Goal: Task Accomplishment & Management: Use online tool/utility

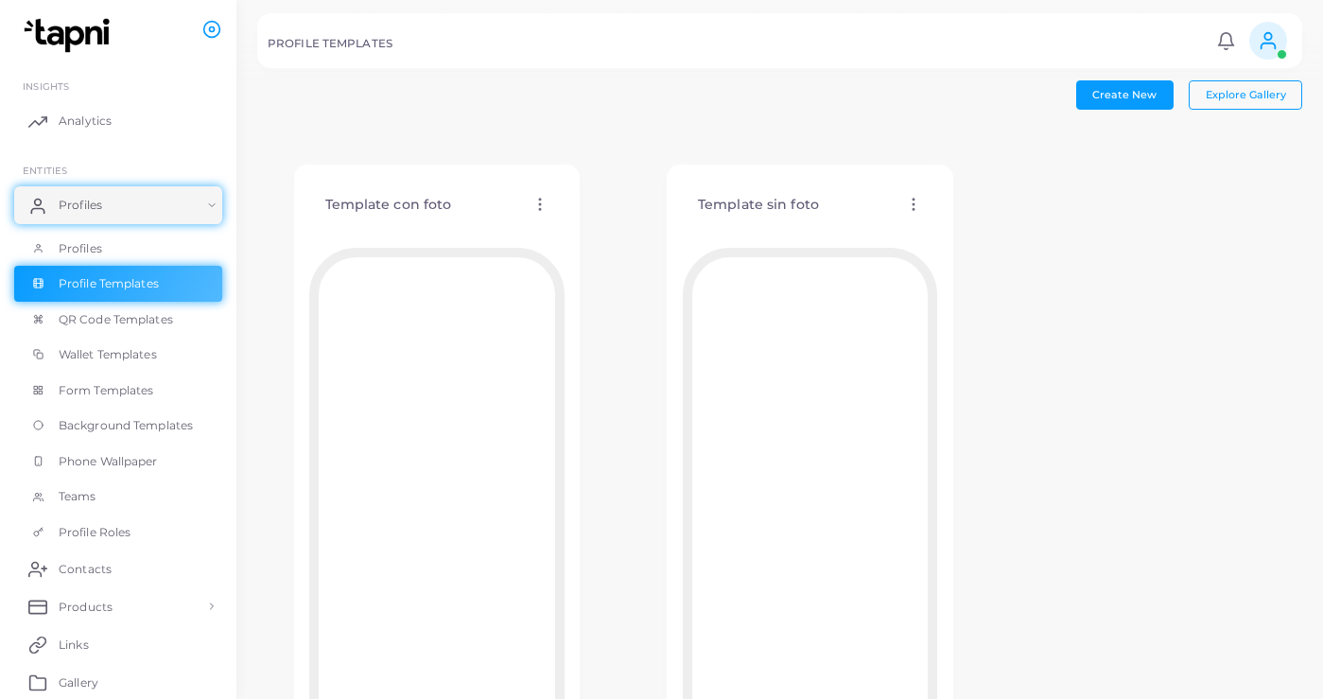
click at [524, 208] on div "Template con foto Edit Template Assign template Duplicate Template Delete Templ…" at bounding box center [436, 205] width 255 height 48
click at [539, 205] on circle at bounding box center [540, 204] width 2 height 2
click at [573, 228] on link "Edit Template" at bounding box center [618, 229] width 156 height 26
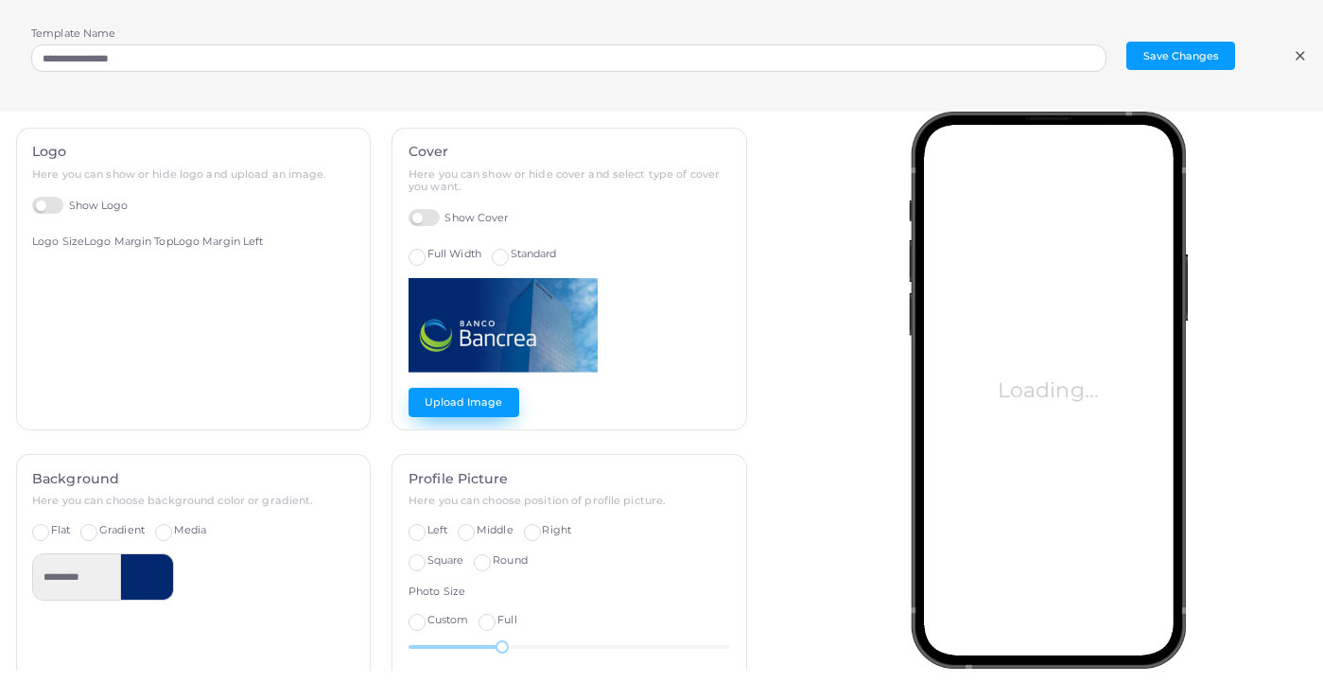
click at [484, 401] on button "Upload Image" at bounding box center [464, 402] width 111 height 28
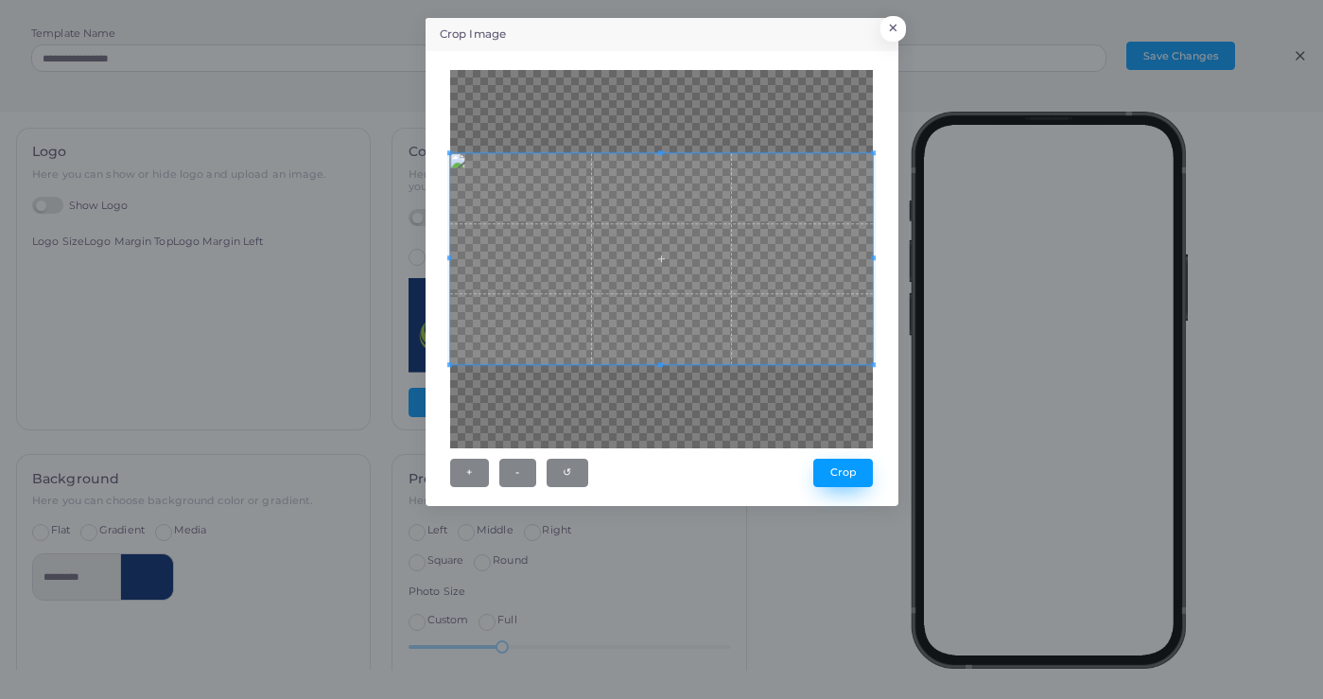
click at [834, 474] on button "Crop" at bounding box center [844, 473] width 60 height 28
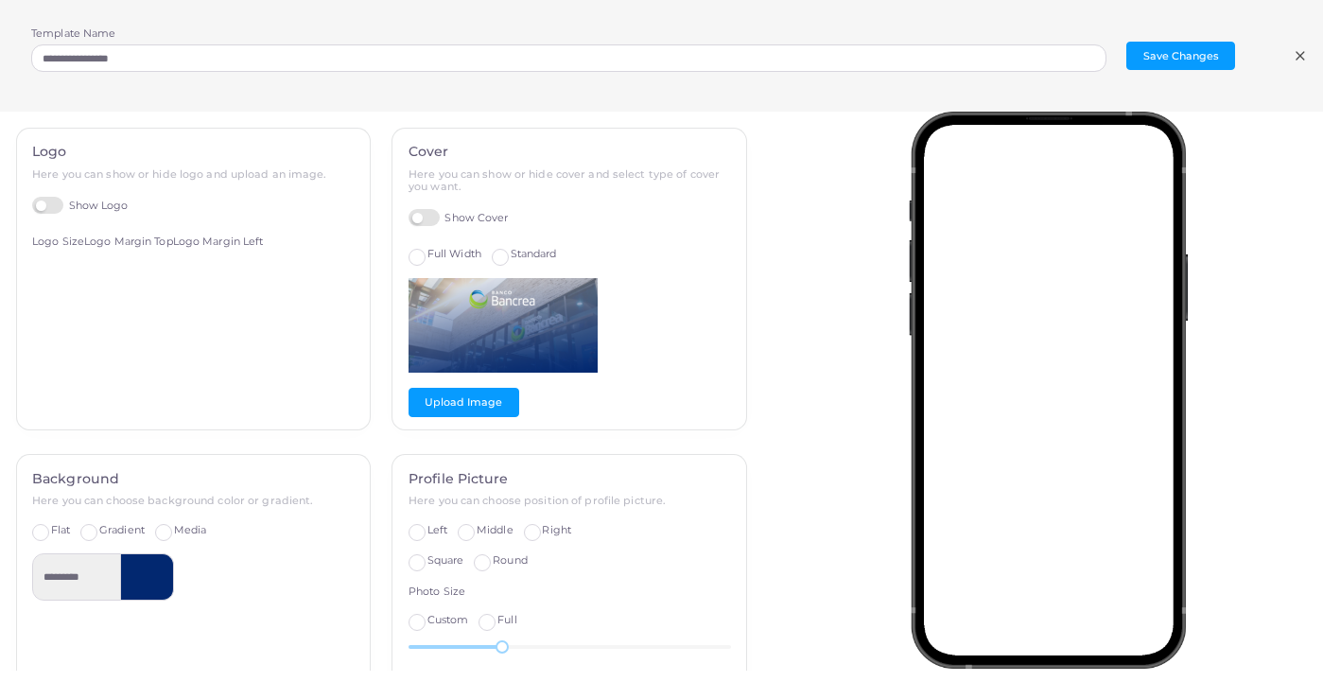
scroll to position [25, 0]
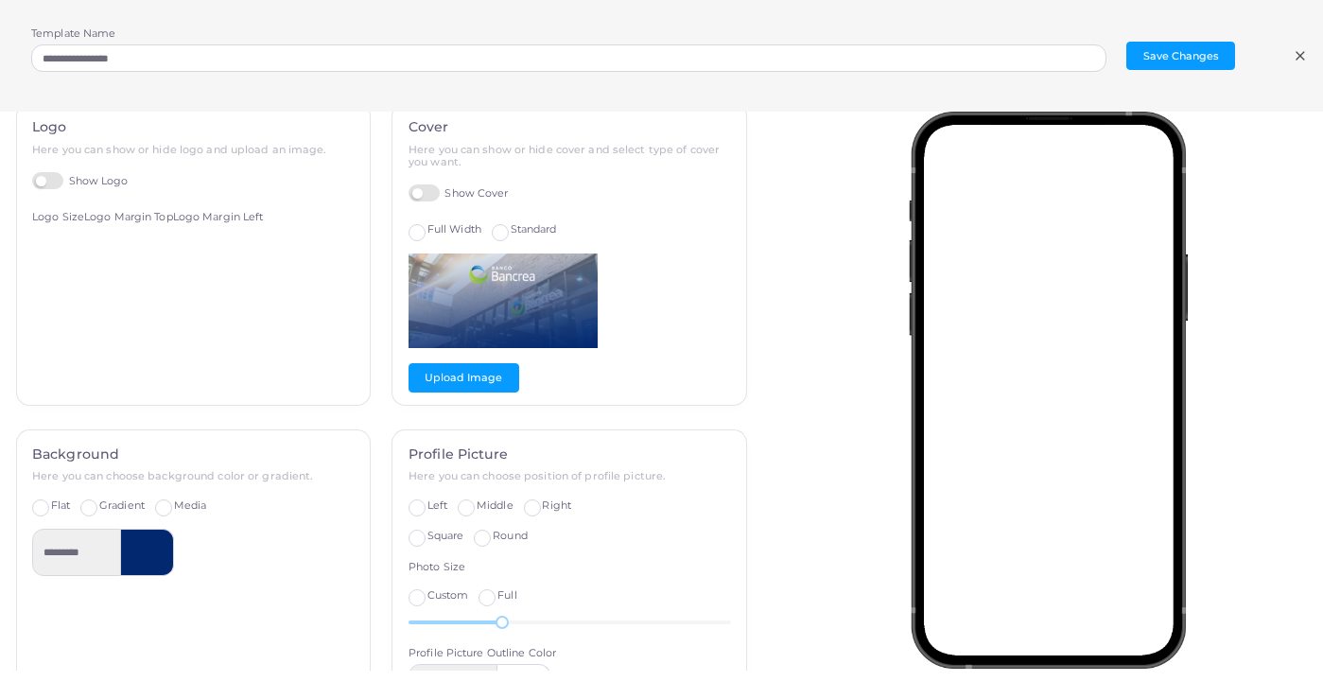
click at [428, 505] on label "Left" at bounding box center [438, 506] width 20 height 15
click at [454, 383] on button "Upload Image" at bounding box center [464, 377] width 111 height 28
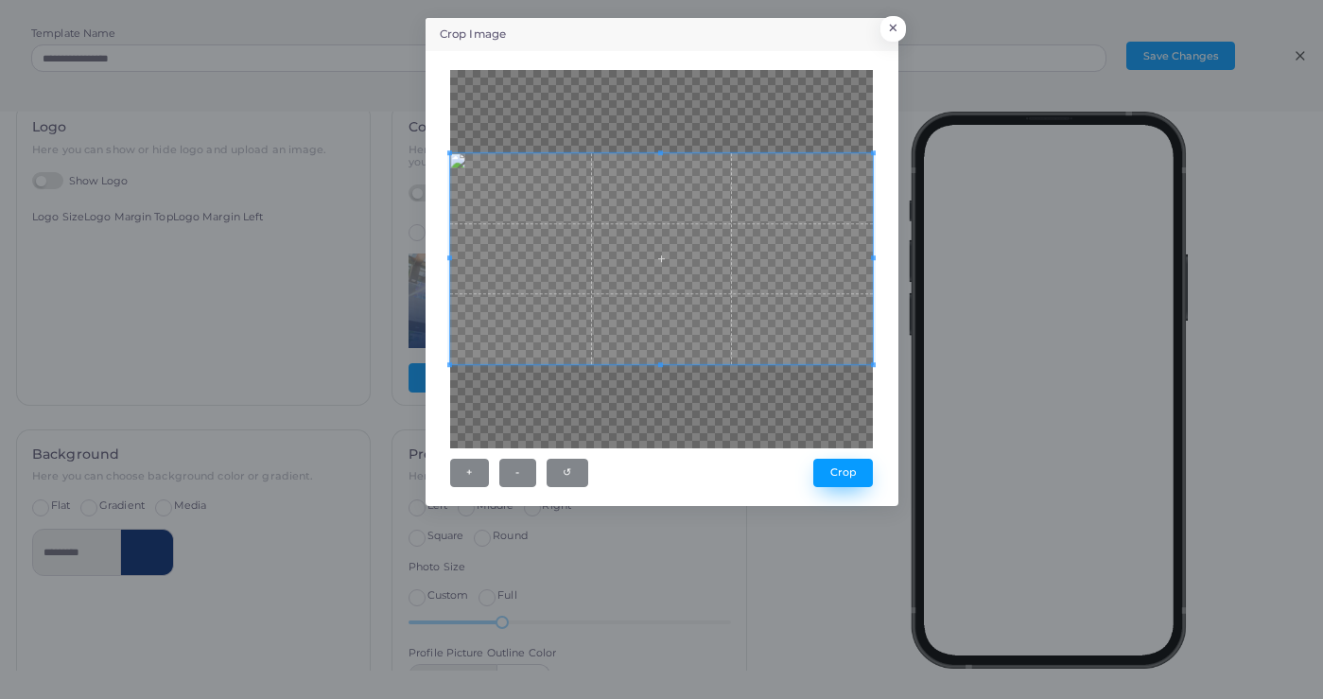
click at [852, 480] on button "Crop" at bounding box center [844, 473] width 60 height 28
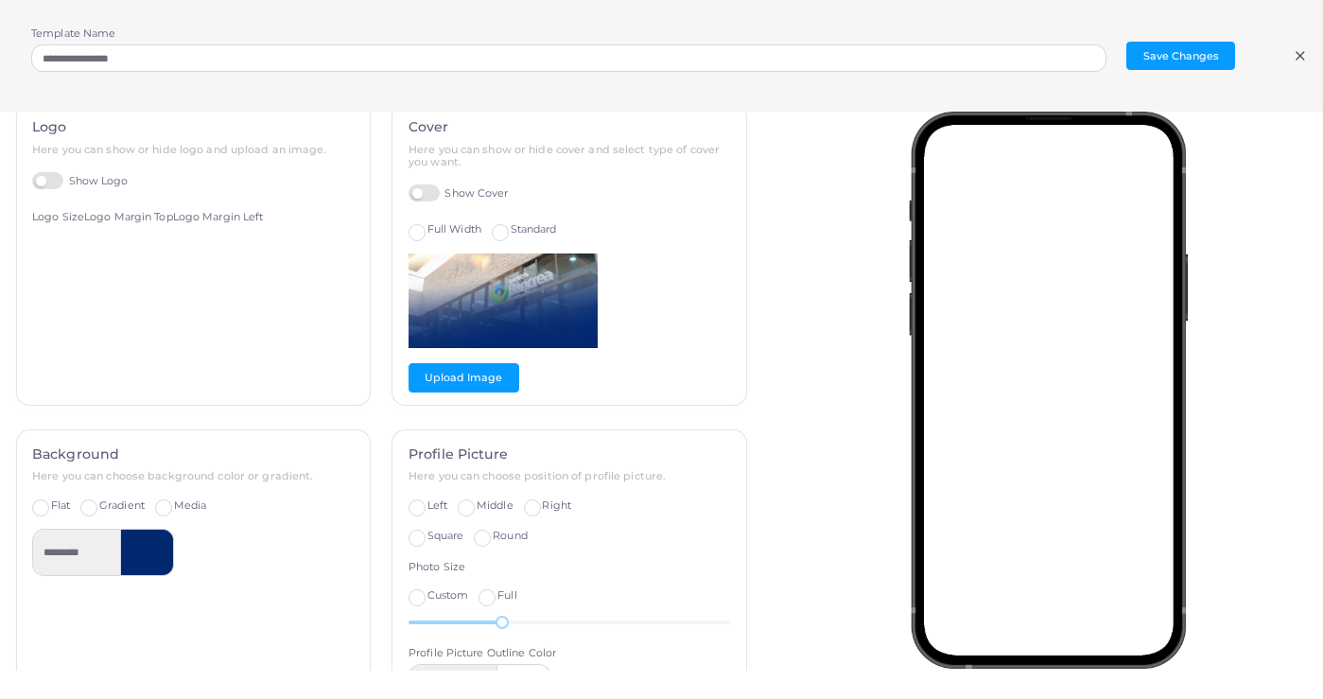
click at [42, 176] on label "Show Logo" at bounding box center [80, 181] width 96 height 18
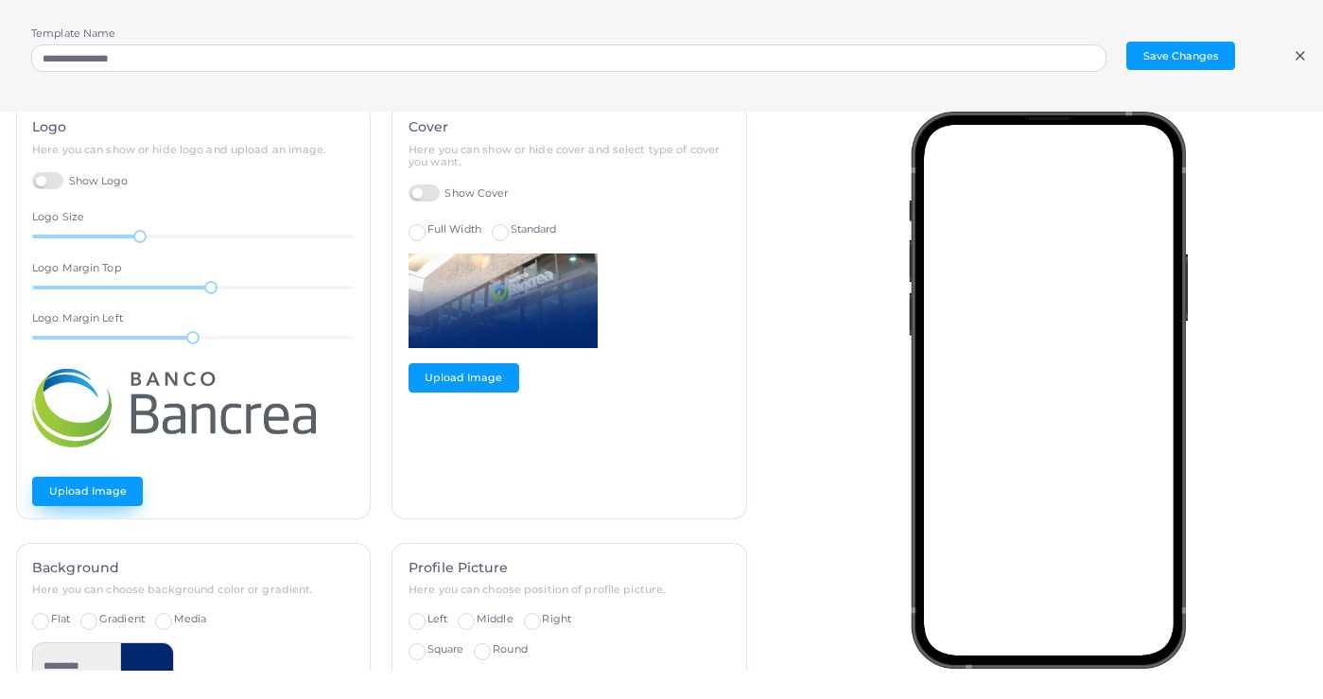
click at [96, 489] on button "Upload Image" at bounding box center [87, 491] width 111 height 28
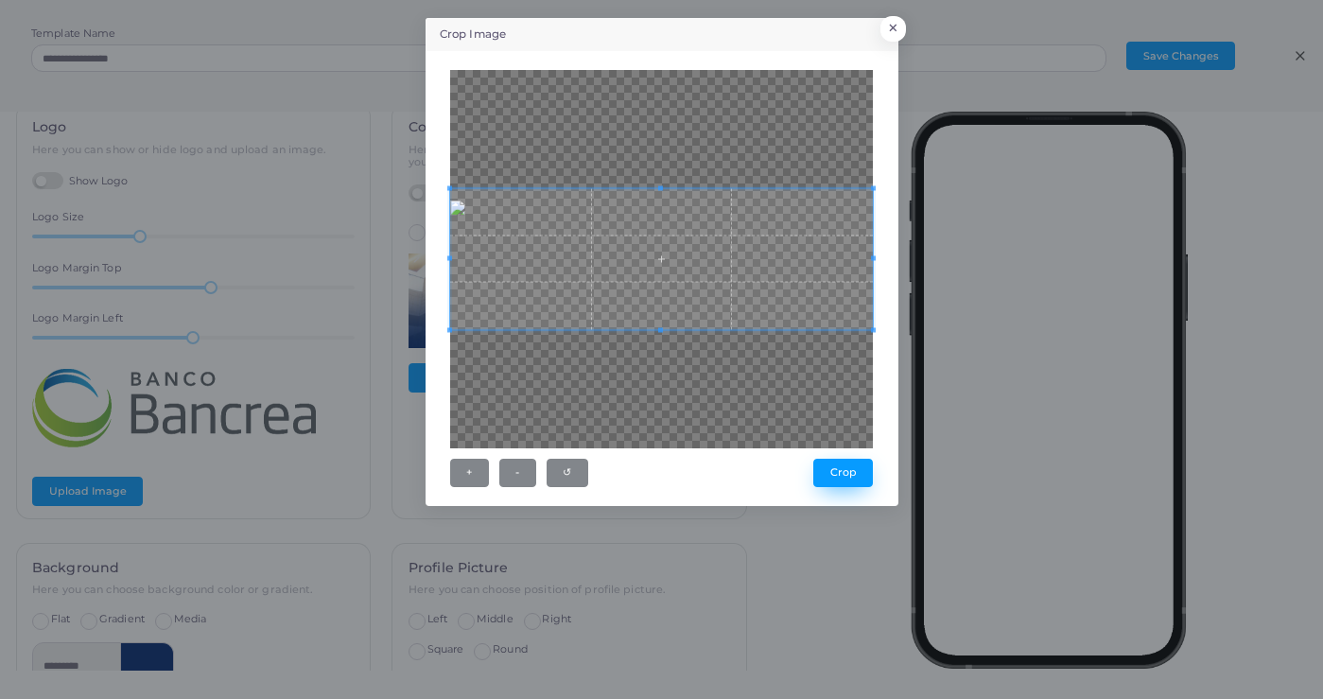
drag, startPoint x: 1314, startPoint y: 65, endPoint x: 869, endPoint y: 475, distance: 604.5
click at [869, 475] on button "Crop" at bounding box center [844, 473] width 60 height 28
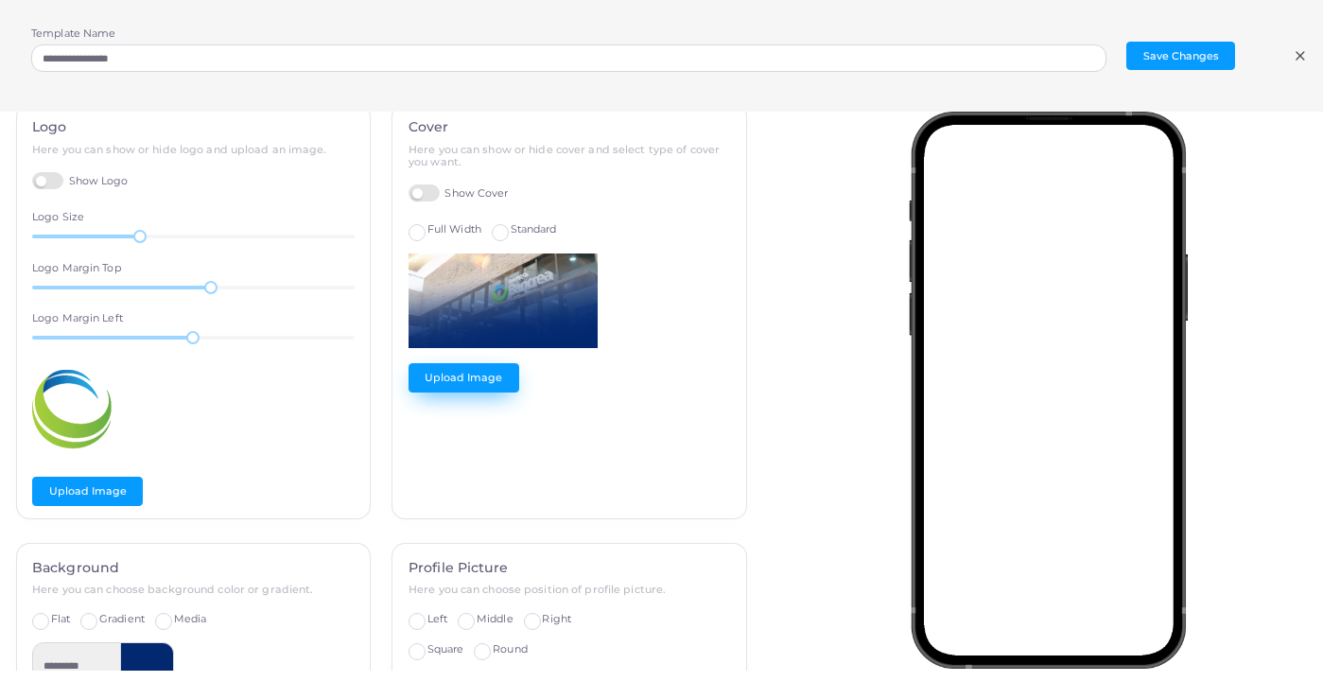
click at [478, 382] on button "Upload Image" at bounding box center [464, 377] width 111 height 28
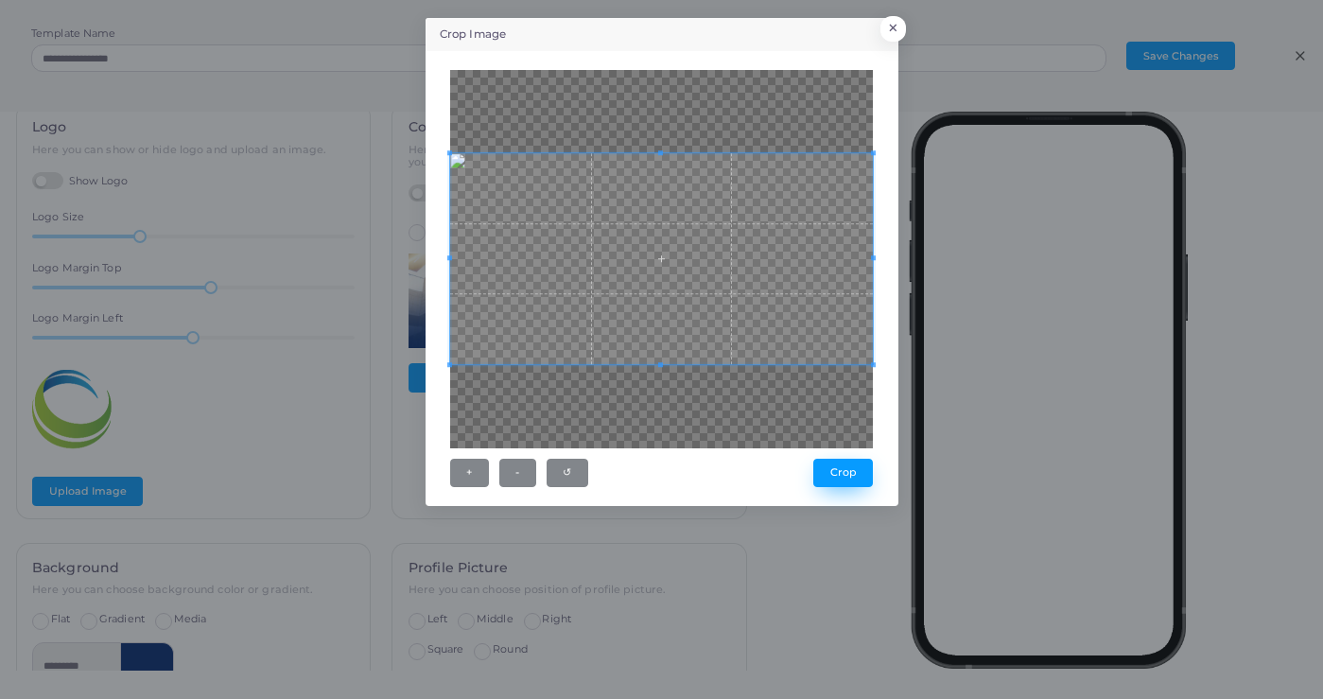
click at [857, 480] on button "Crop" at bounding box center [844, 473] width 60 height 28
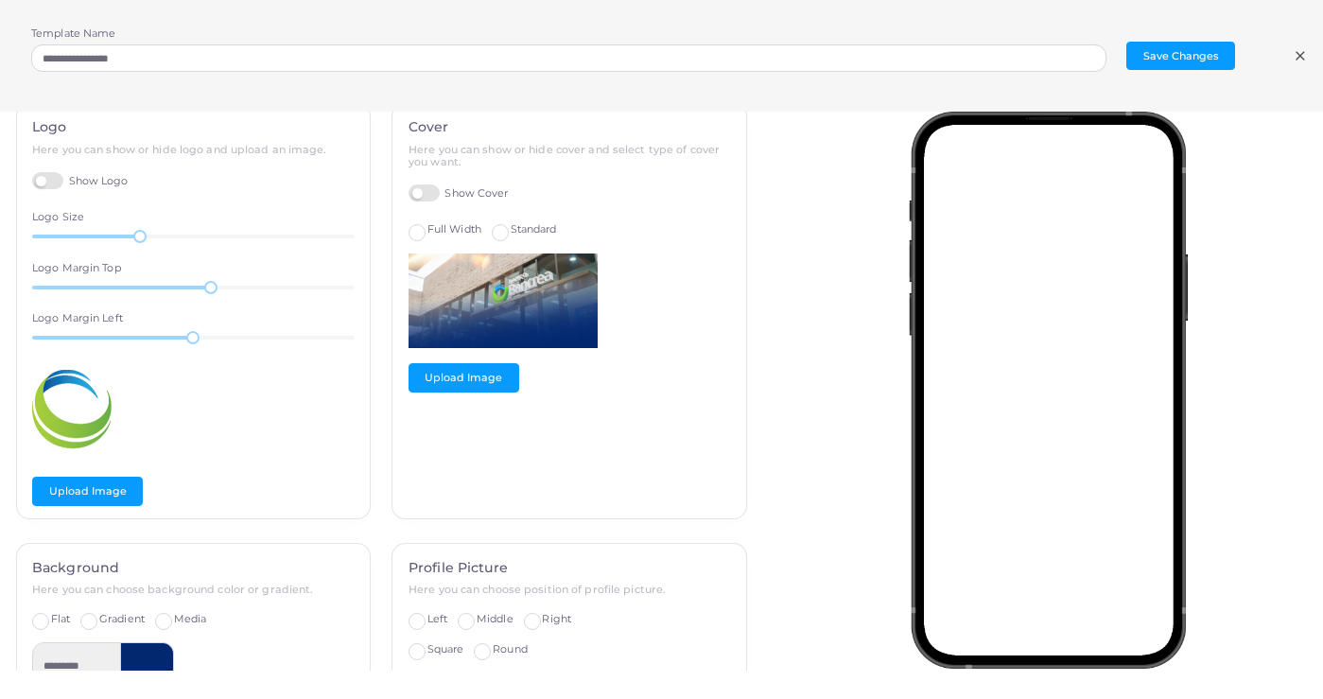
click at [45, 176] on label "Show Logo" at bounding box center [80, 181] width 96 height 18
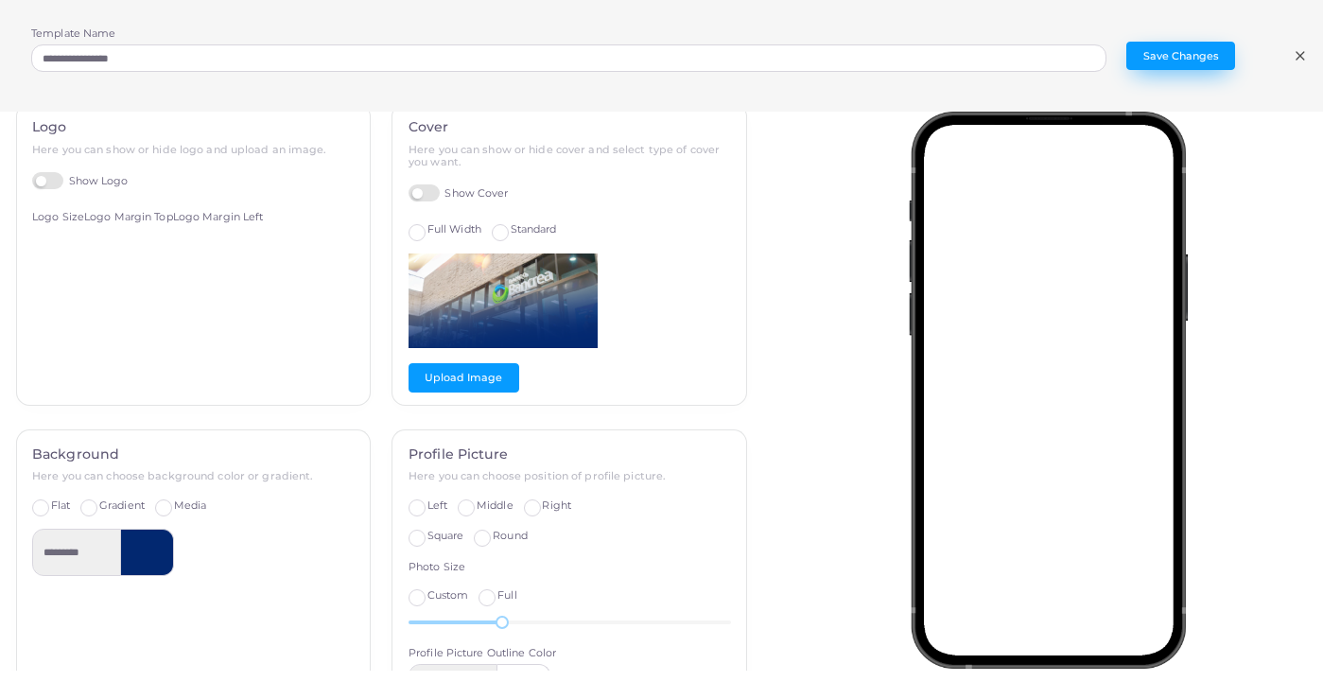
click at [1165, 61] on button "Save Changes" at bounding box center [1181, 56] width 109 height 28
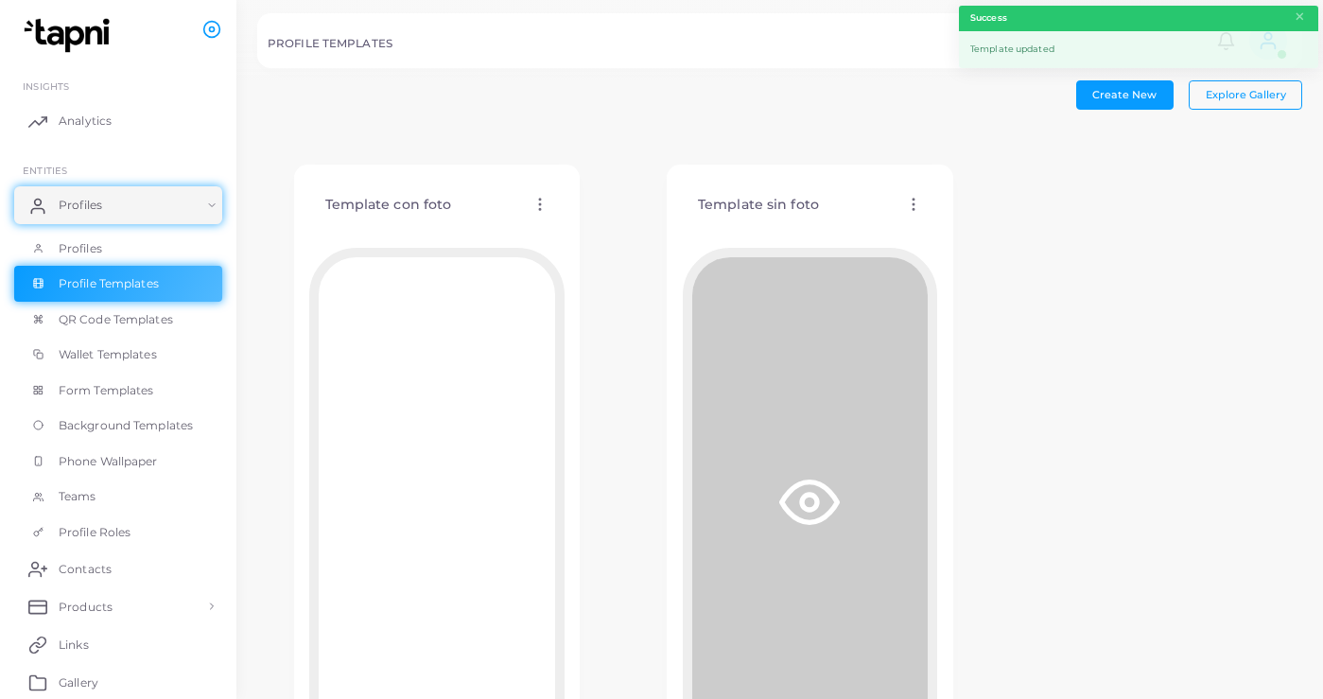
click at [768, 395] on div at bounding box center [810, 502] width 236 height 491
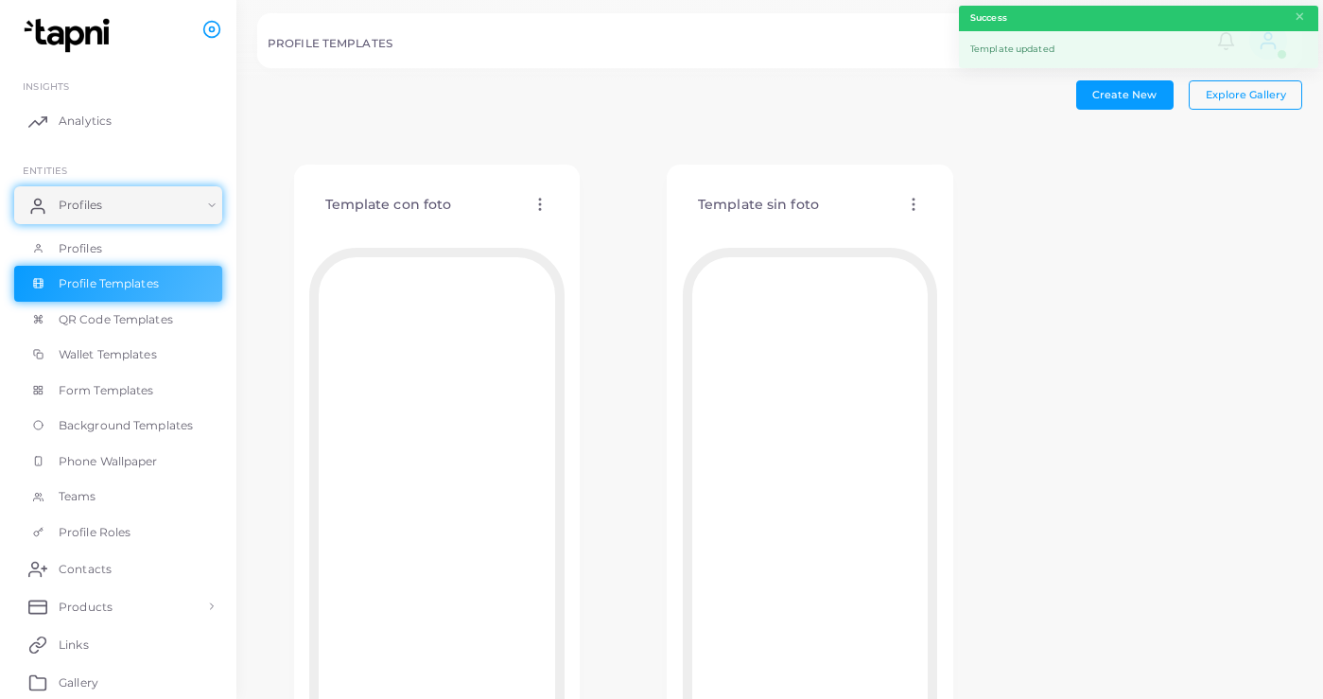
click at [899, 193] on div "Template sin foto Edit Template Assign template Duplicate Template Delete Templ…" at bounding box center [810, 205] width 255 height 48
click at [917, 216] on div "Template sin foto Edit Template Assign template Duplicate Template Delete Templ…" at bounding box center [810, 205] width 255 height 48
click at [915, 202] on icon at bounding box center [913, 204] width 17 height 17
click at [967, 224] on span "Edit Template" at bounding box center [991, 226] width 72 height 15
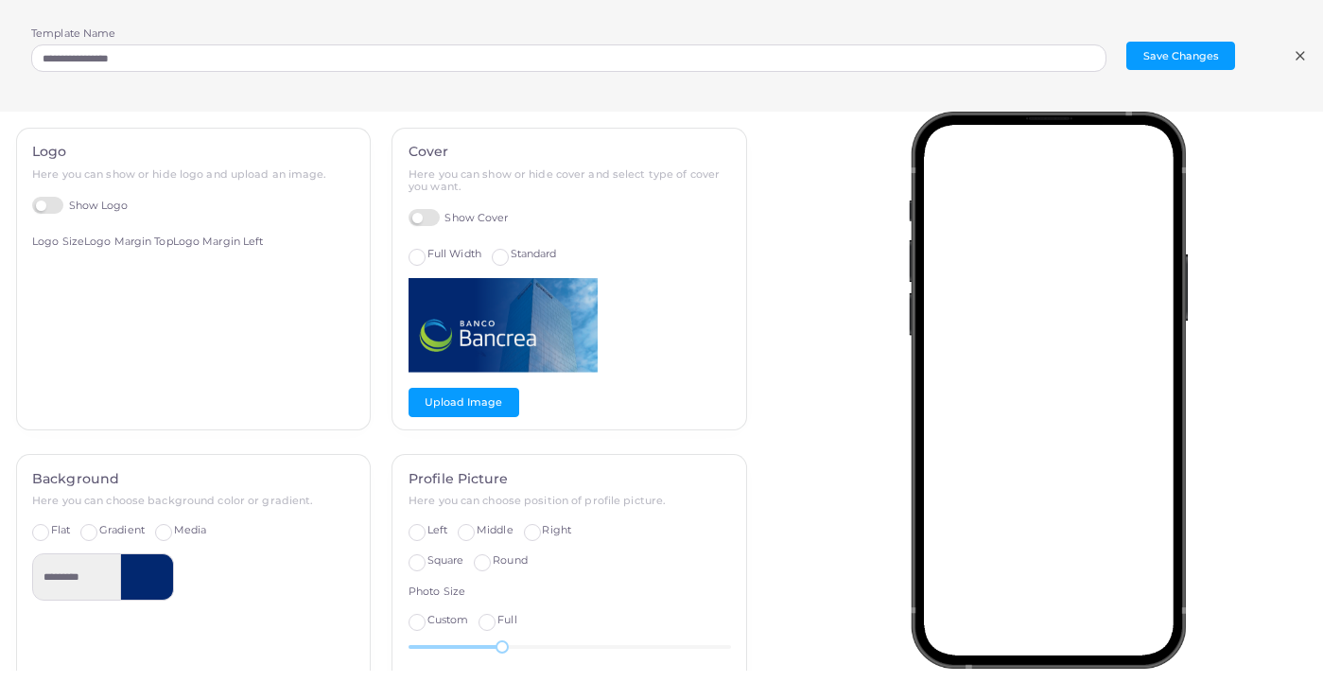
click at [459, 384] on div "Cover Here you can show or hide cover and select type of cover you want. Show C…" at bounding box center [570, 279] width 354 height 301
click at [469, 412] on button "Upload Image" at bounding box center [464, 402] width 111 height 28
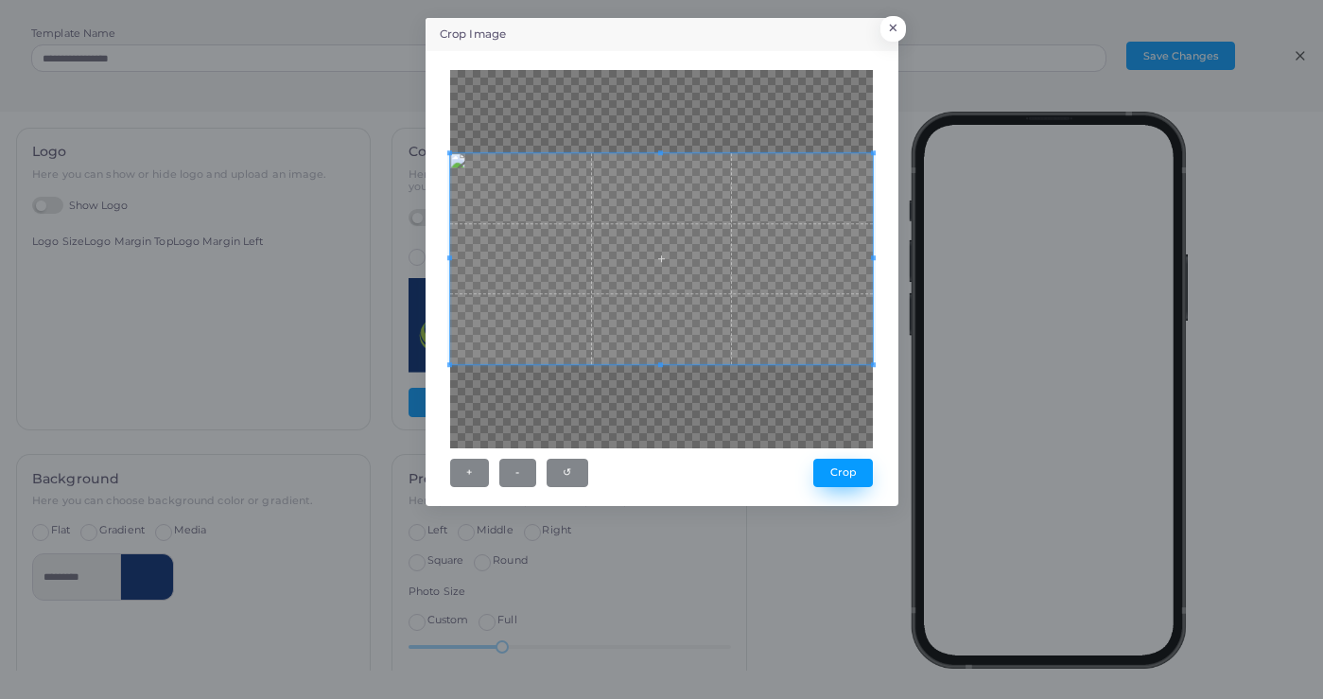
click at [854, 470] on button "Crop" at bounding box center [844, 473] width 60 height 28
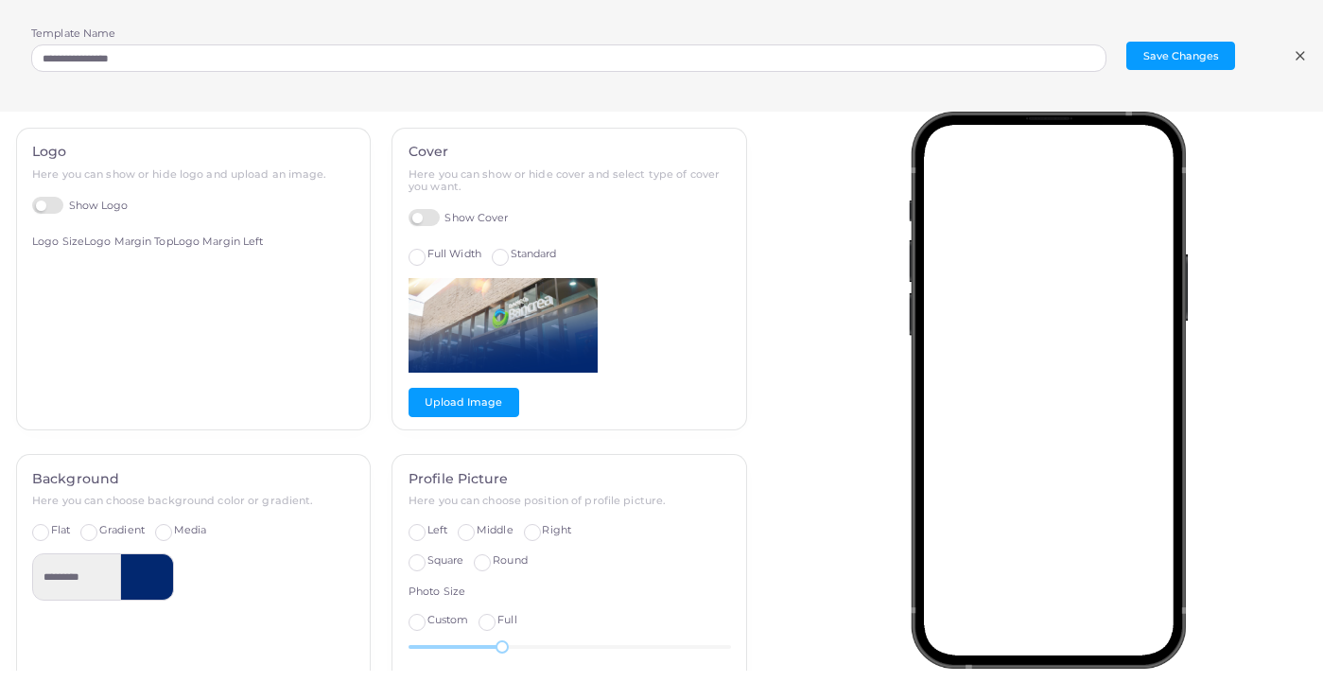
click at [428, 532] on label "Left" at bounding box center [438, 530] width 20 height 15
click at [1201, 45] on button "Save Changes" at bounding box center [1181, 56] width 109 height 28
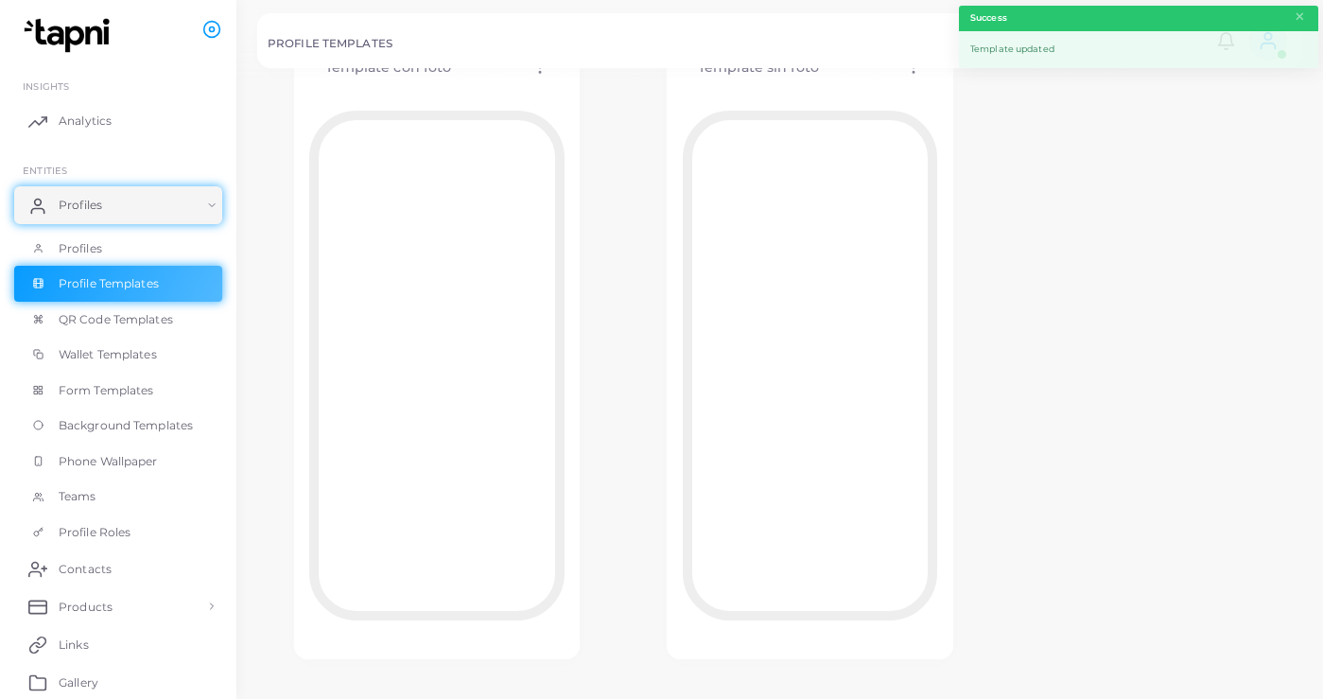
scroll to position [138, 0]
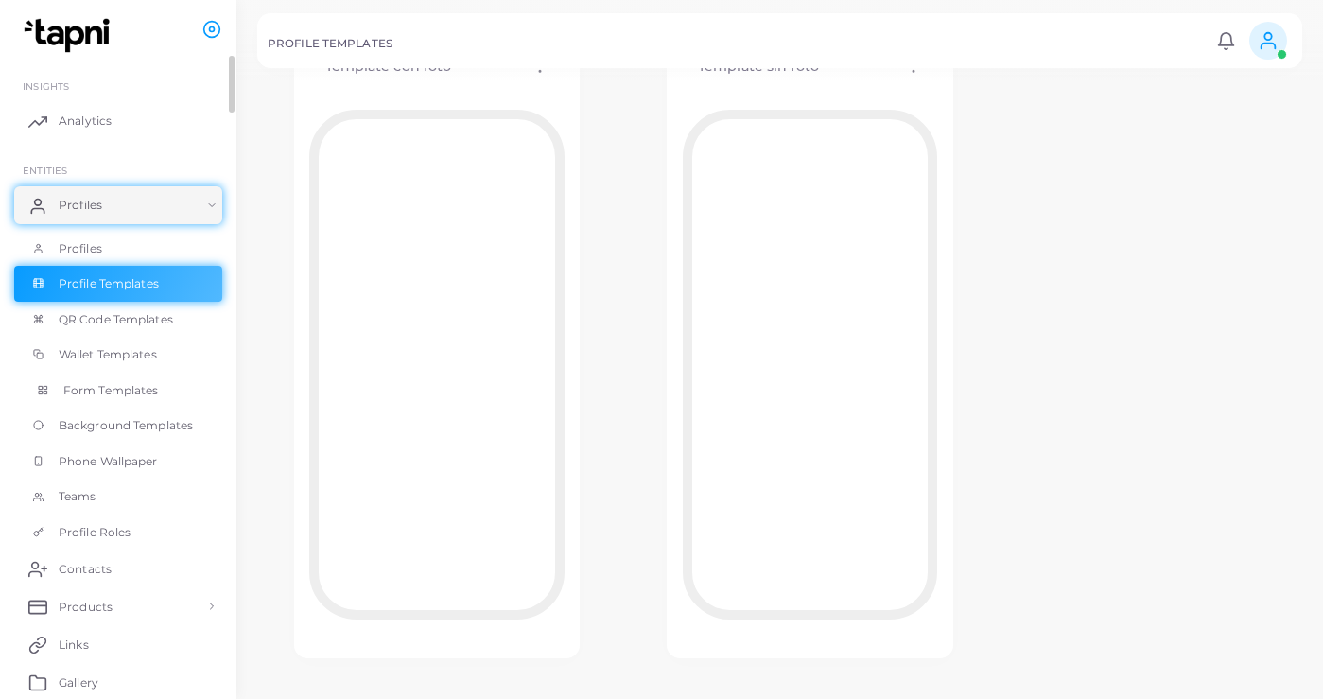
click at [114, 393] on span "Form Templates" at bounding box center [111, 390] width 96 height 17
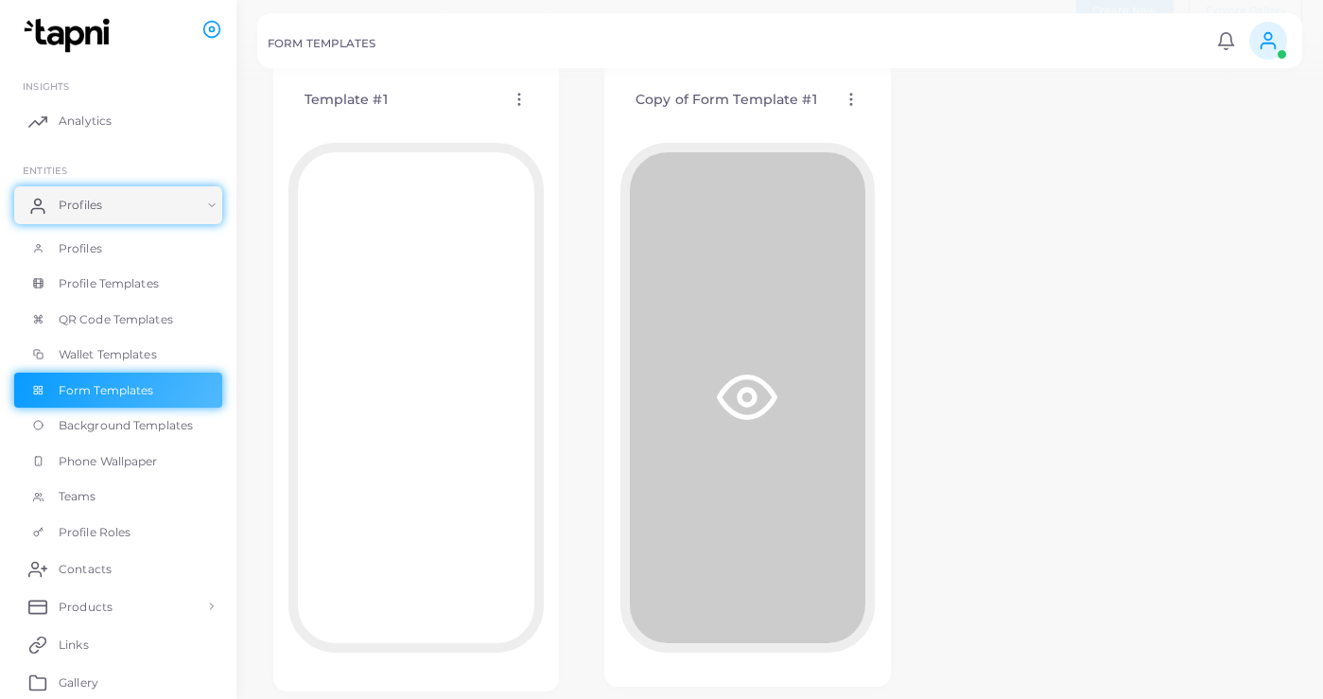
scroll to position [84, 0]
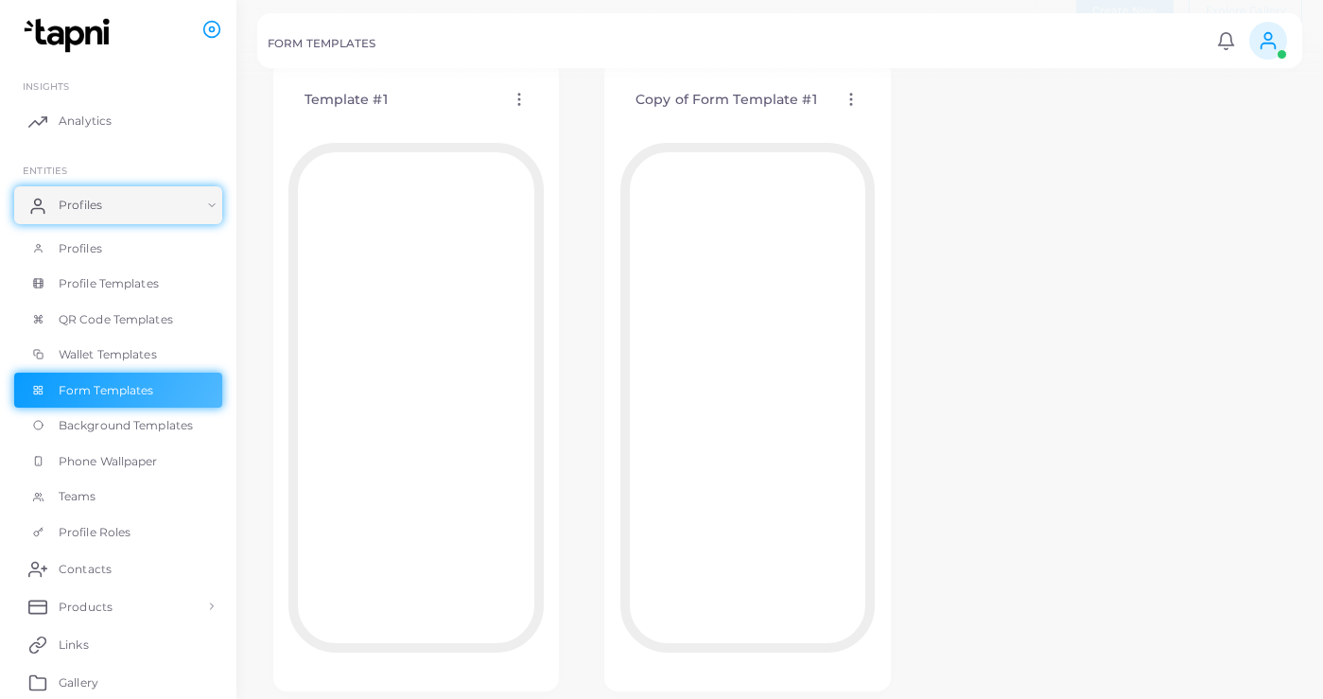
click at [517, 96] on icon at bounding box center [519, 99] width 17 height 17
click at [608, 124] on span "Edit Template" at bounding box center [592, 120] width 72 height 15
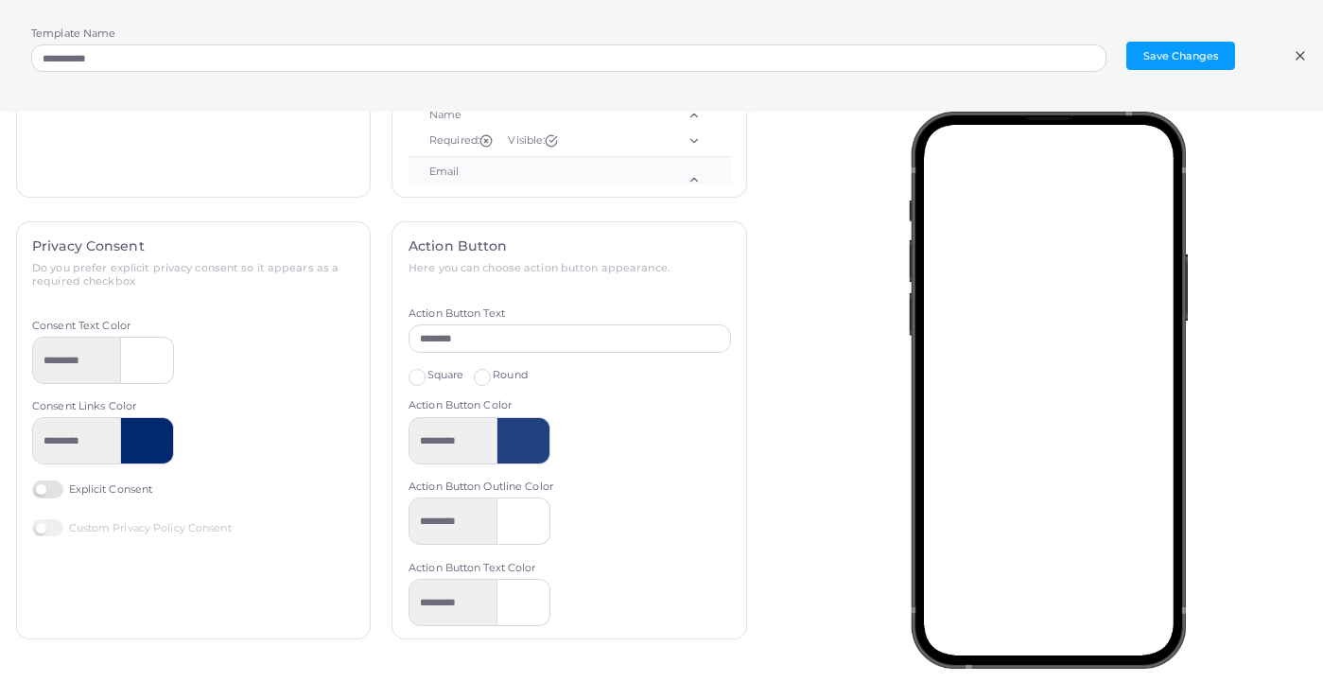
scroll to position [544, 0]
click at [518, 506] on div at bounding box center [524, 522] width 53 height 47
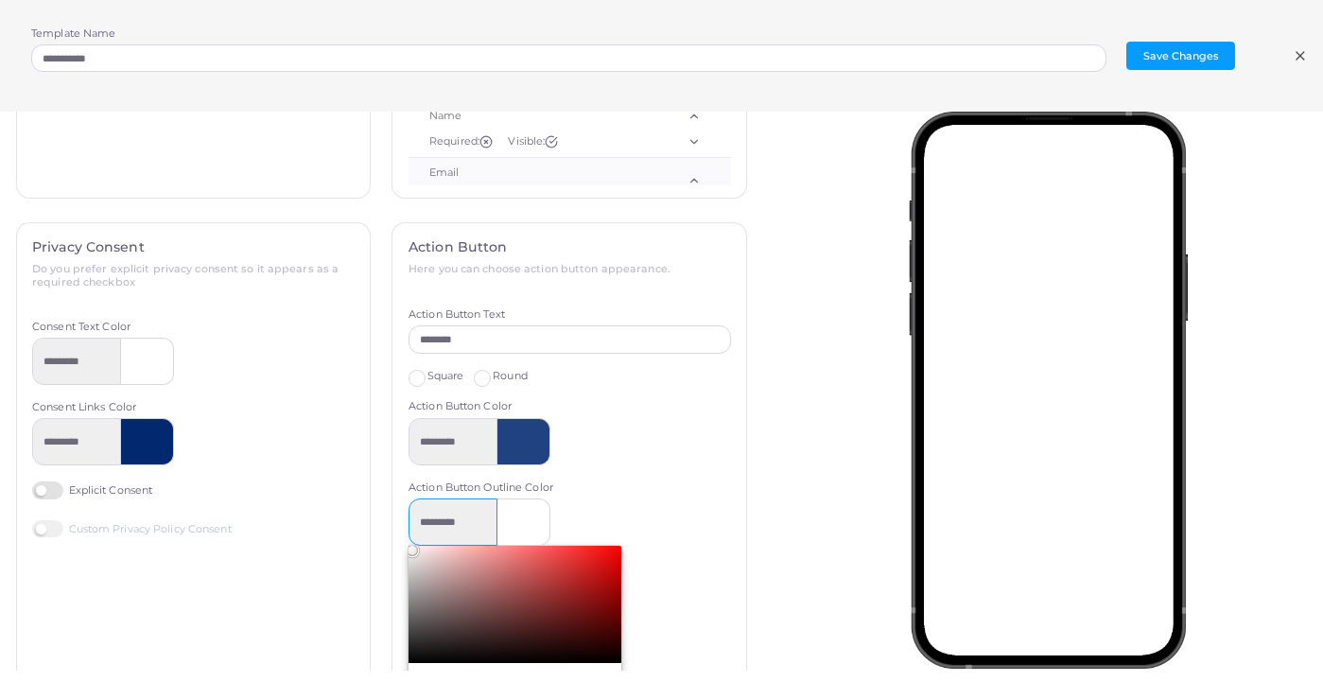
click at [464, 515] on input "*********" at bounding box center [453, 522] width 89 height 47
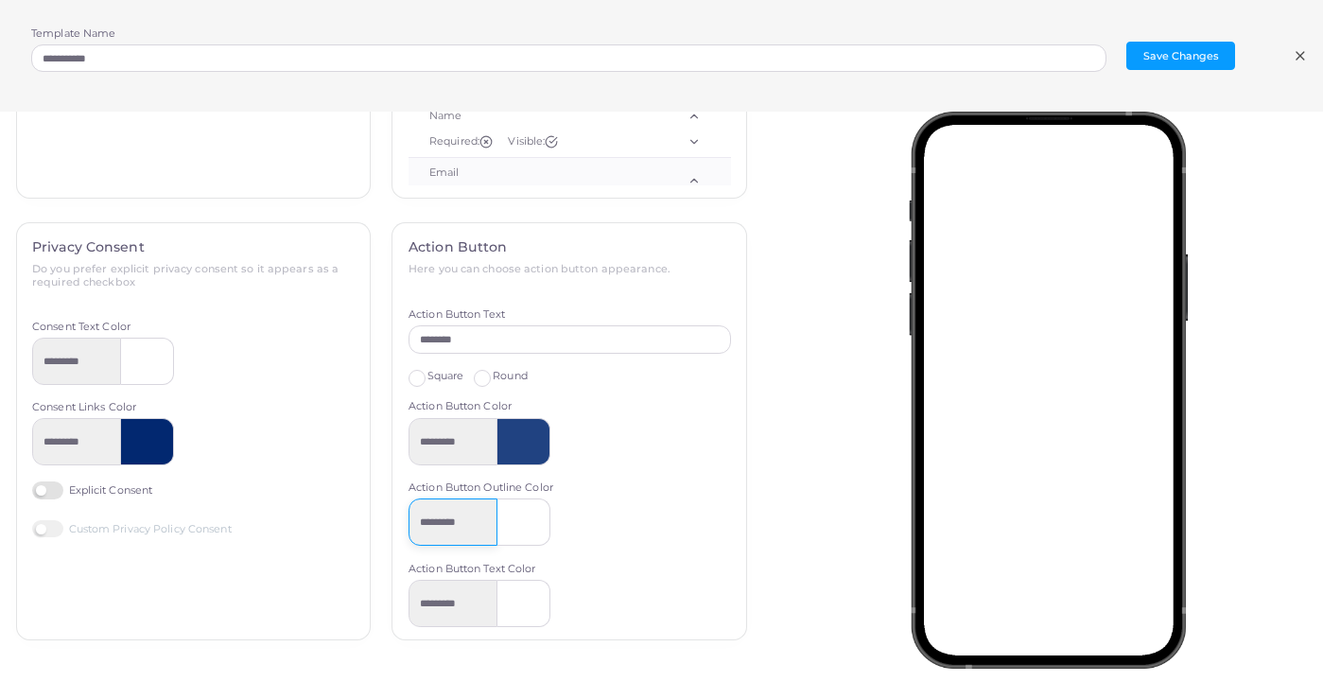
click at [464, 515] on input "*********" at bounding box center [453, 522] width 89 height 47
click at [528, 507] on div at bounding box center [524, 522] width 53 height 47
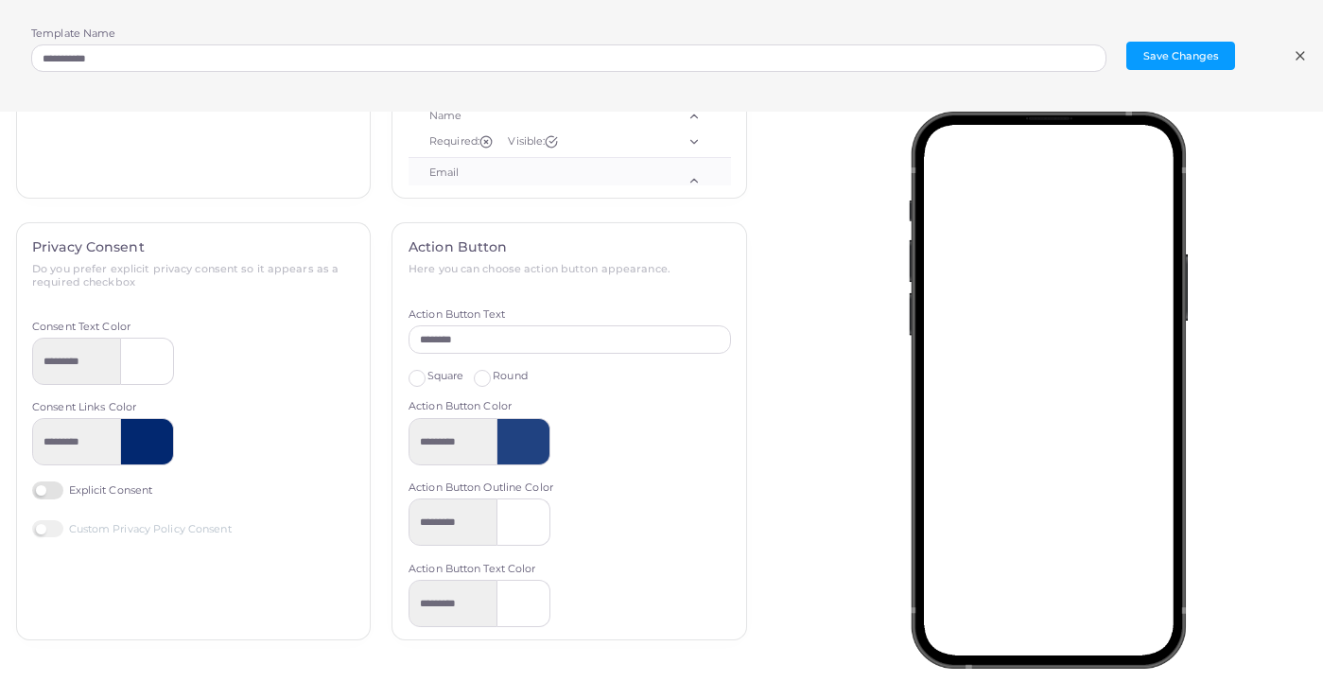
click at [528, 507] on div at bounding box center [524, 522] width 53 height 47
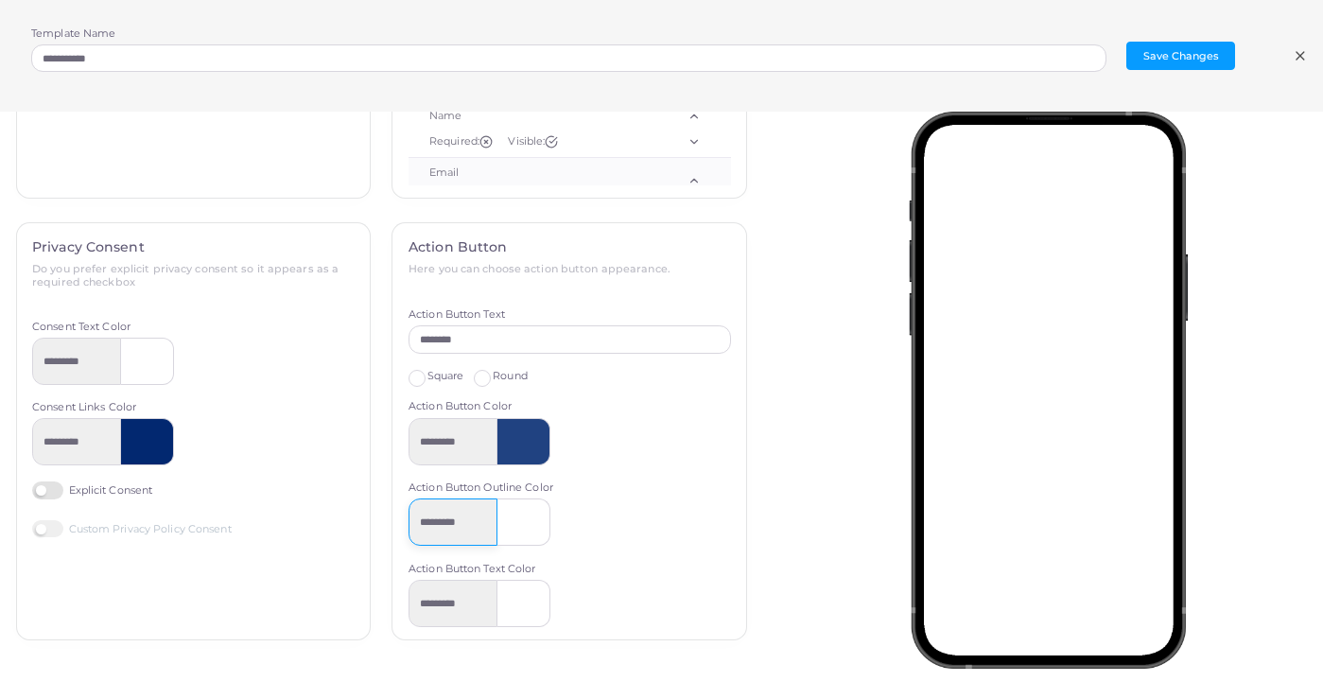
click at [464, 509] on input "*********" at bounding box center [453, 522] width 89 height 47
click at [466, 509] on input "*********" at bounding box center [453, 522] width 89 height 47
click at [714, 508] on div "*********" at bounding box center [570, 522] width 323 height 47
click at [510, 511] on div at bounding box center [524, 522] width 53 height 47
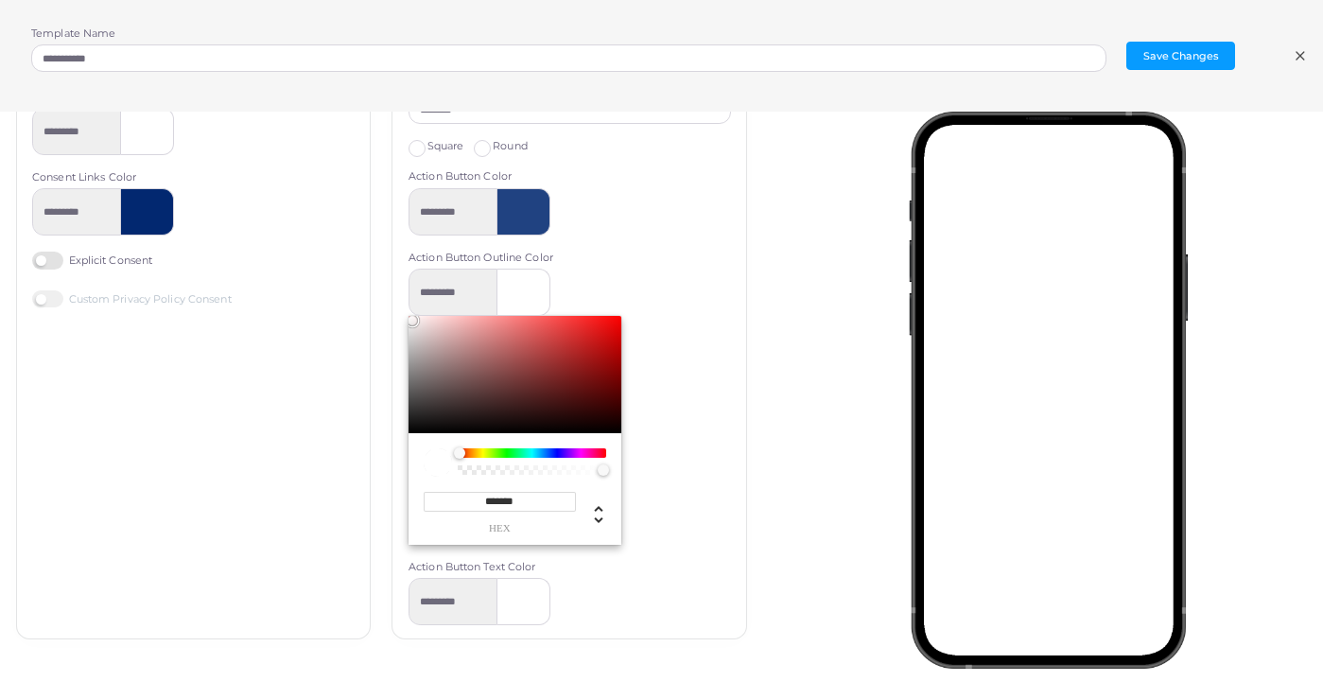
scroll to position [773, 0]
click at [498, 493] on input "*******" at bounding box center [500, 503] width 152 height 20
type input "*****"
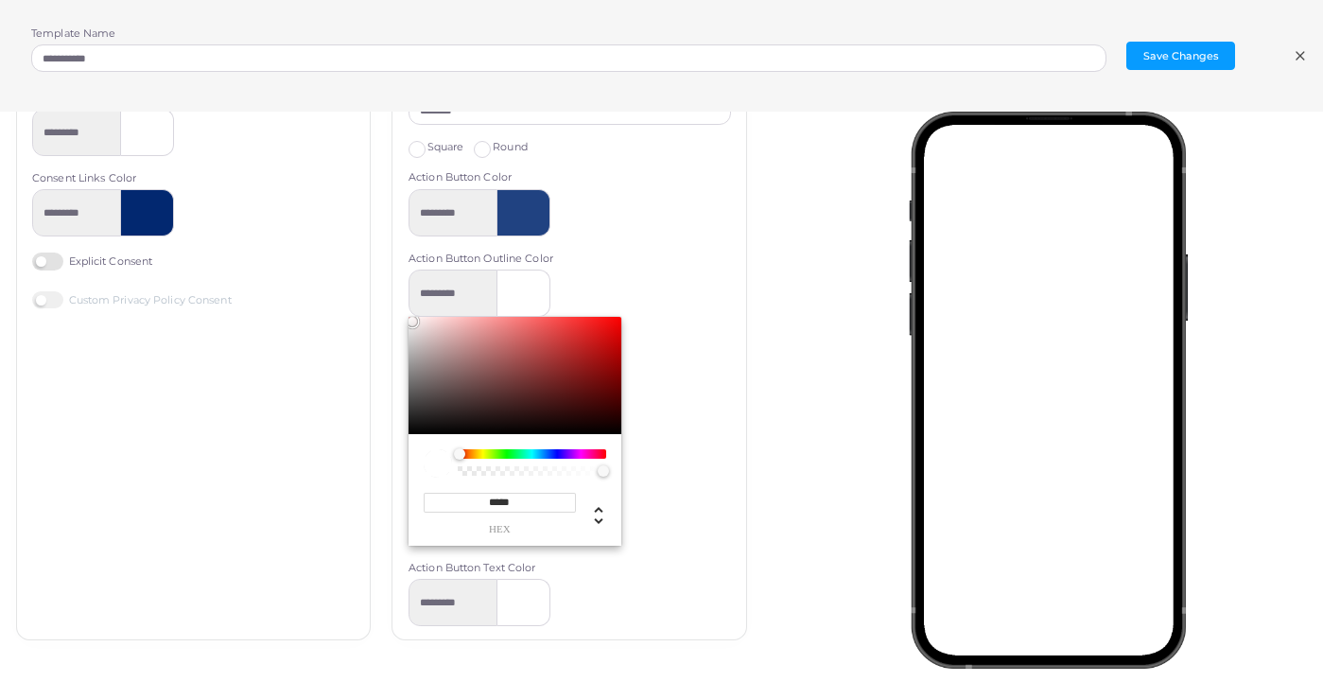
type input "*********"
type input "*******"
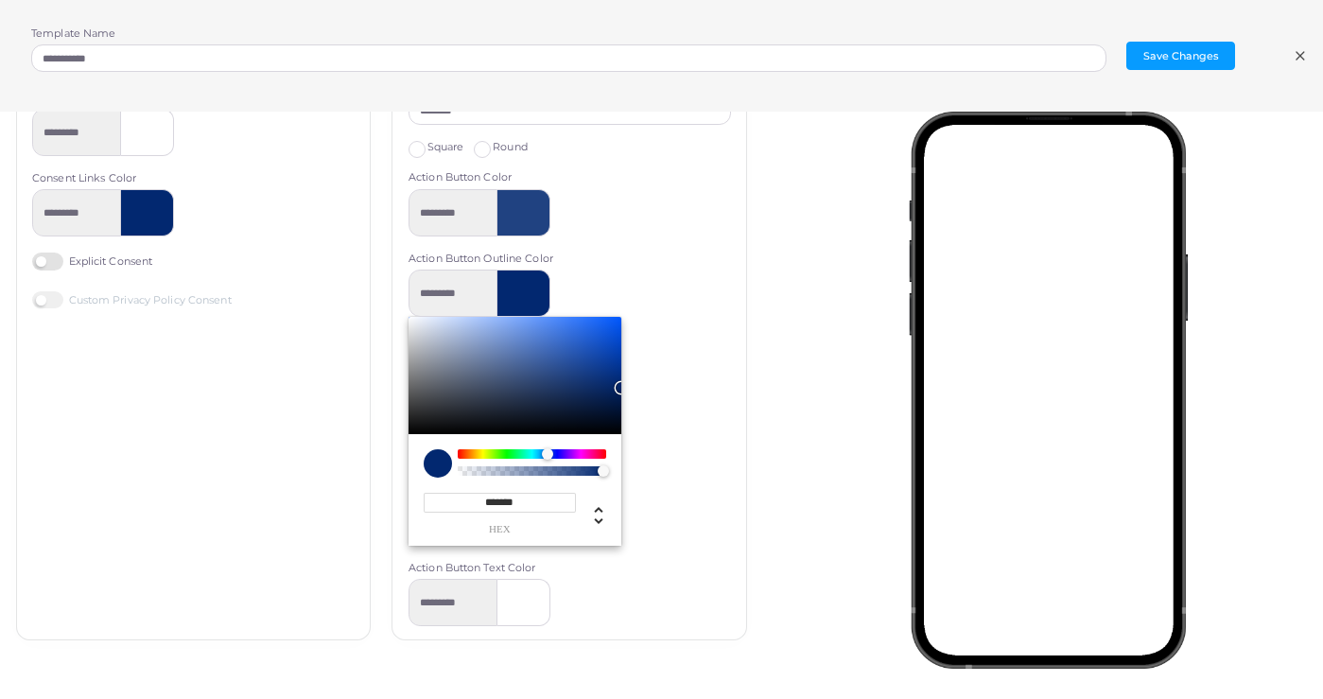
click at [751, 635] on div "Action Button Here you can choose action button appearance. Action Button Text …" at bounding box center [569, 328] width 377 height 671
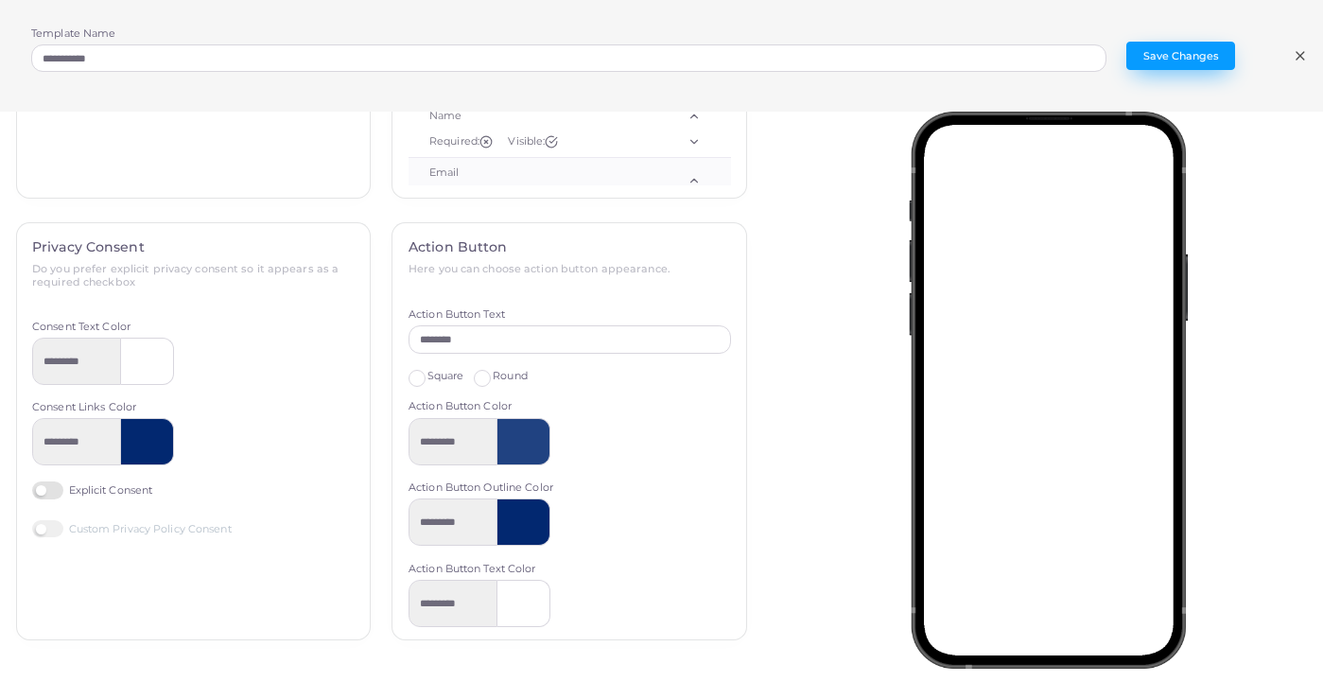
click at [1205, 56] on button "Save Changes" at bounding box center [1181, 56] width 109 height 28
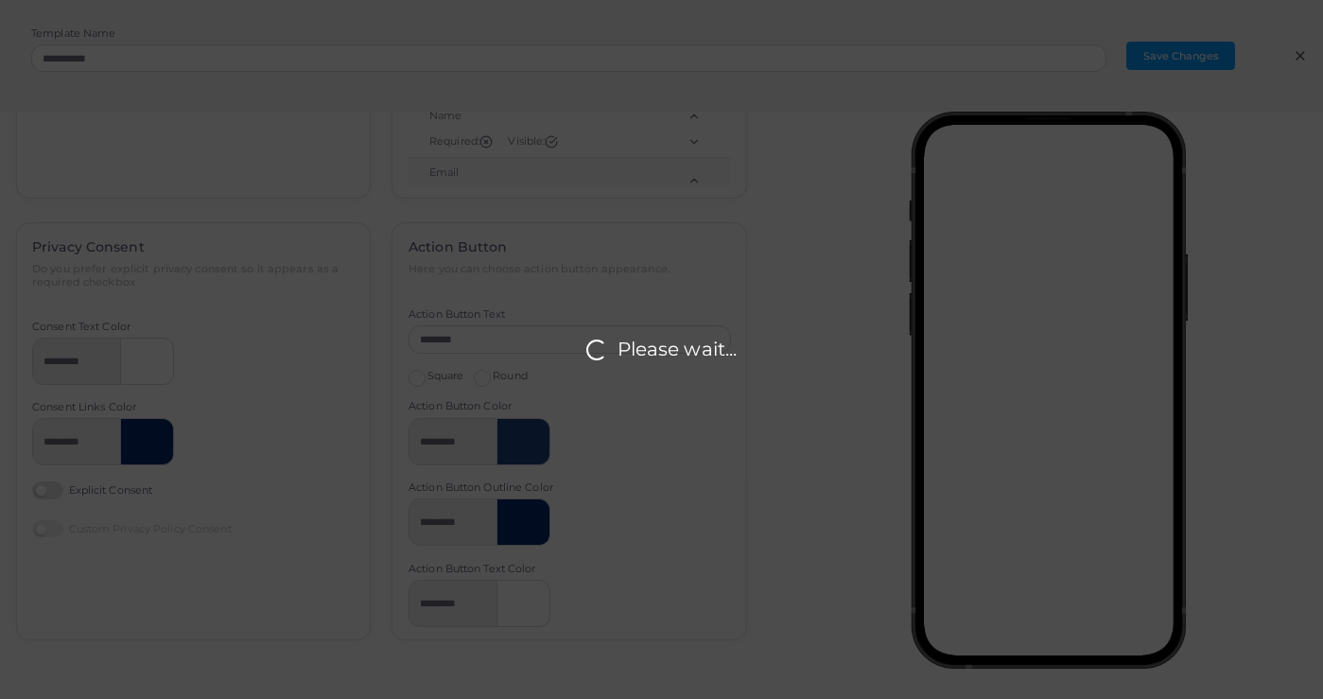
scroll to position [0, 0]
